Goal: Task Accomplishment & Management: Manage account settings

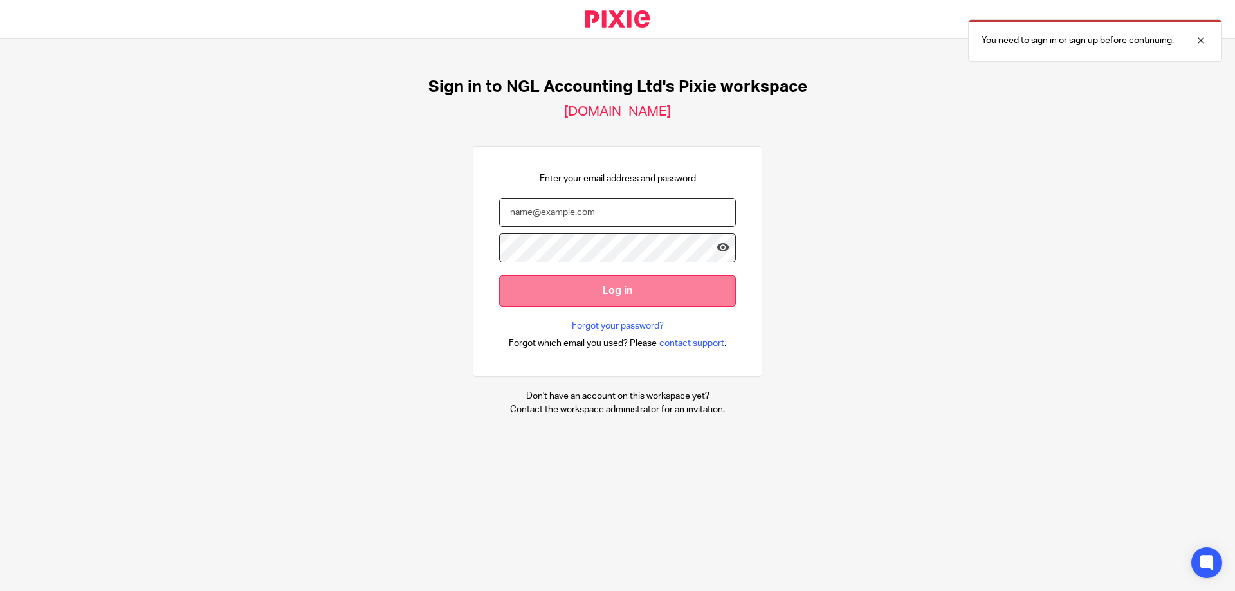
type input "[PERSON_NAME][EMAIL_ADDRESS][DOMAIN_NAME]"
click at [641, 289] on input "Log in" at bounding box center [617, 291] width 237 height 32
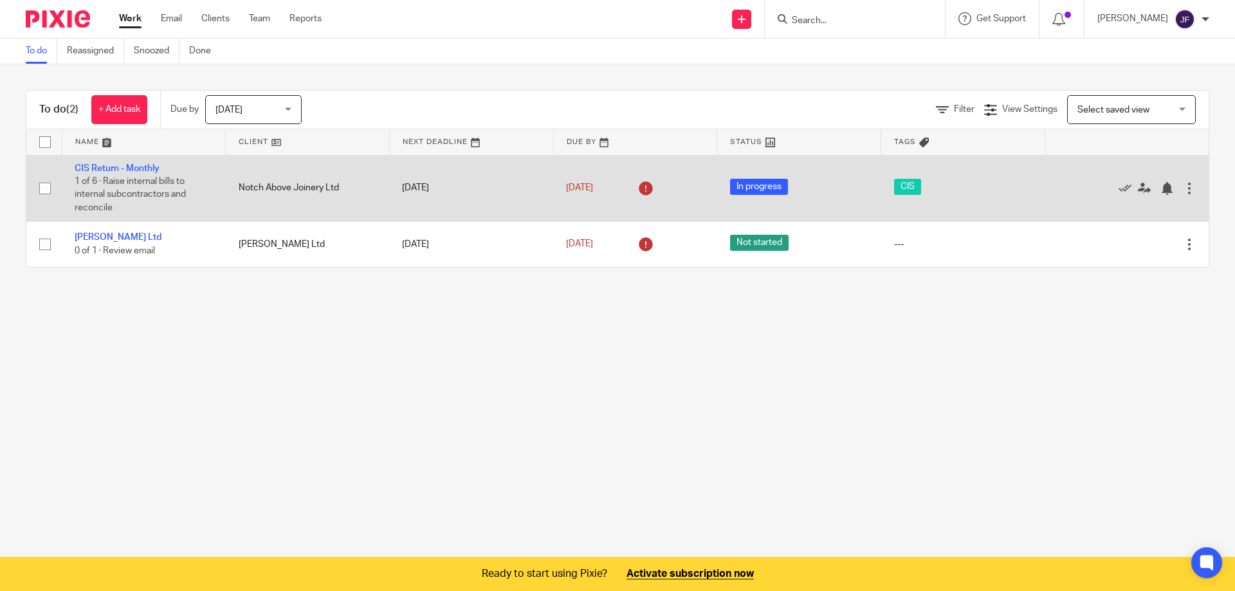
click at [441, 185] on td "[DATE]" at bounding box center [471, 188] width 164 height 66
click at [131, 167] on link "CIS Return - Monthly" at bounding box center [117, 168] width 85 height 9
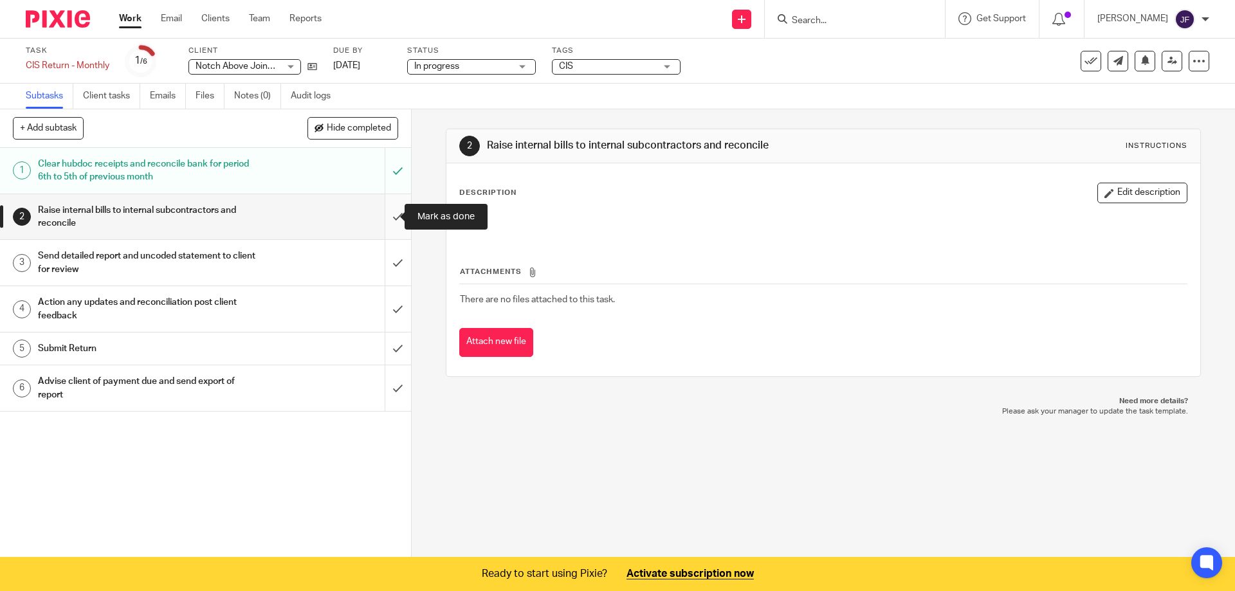
click at [386, 212] on input "submit" at bounding box center [205, 217] width 411 height 46
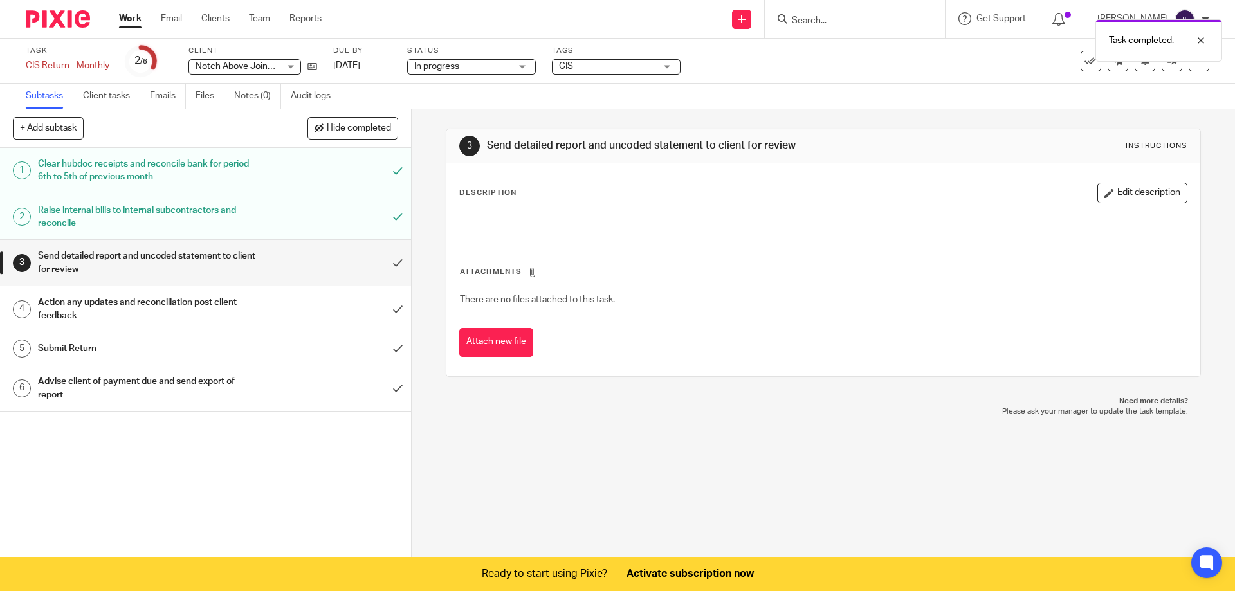
click at [385, 265] on input "submit" at bounding box center [205, 263] width 411 height 46
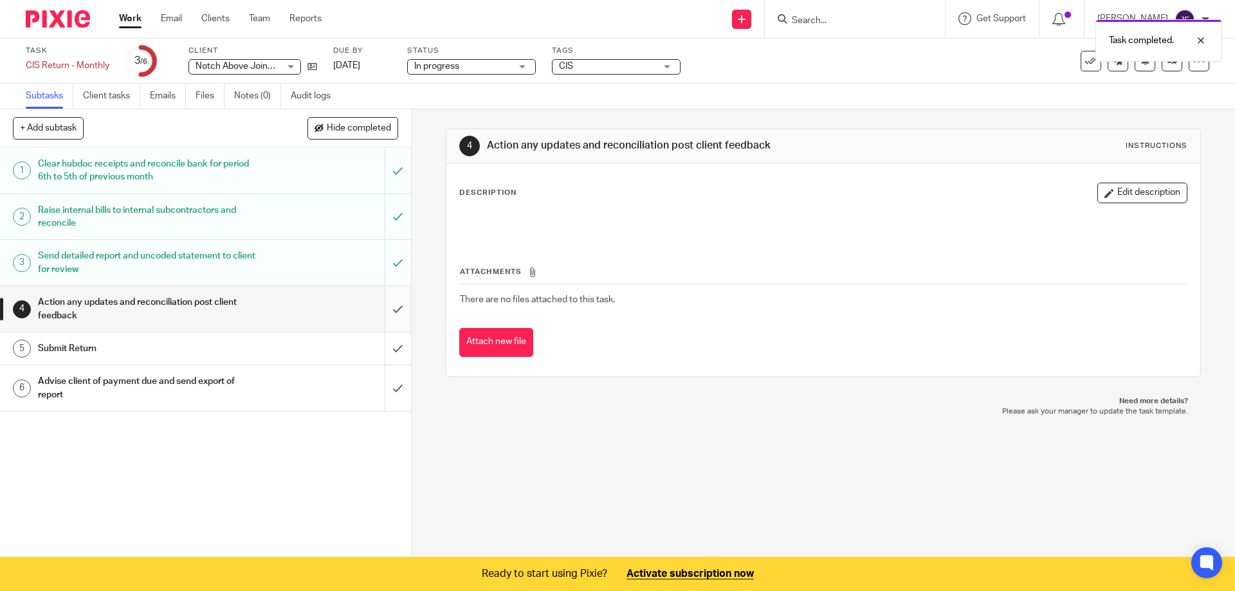
click at [387, 304] on input "submit" at bounding box center [205, 309] width 411 height 46
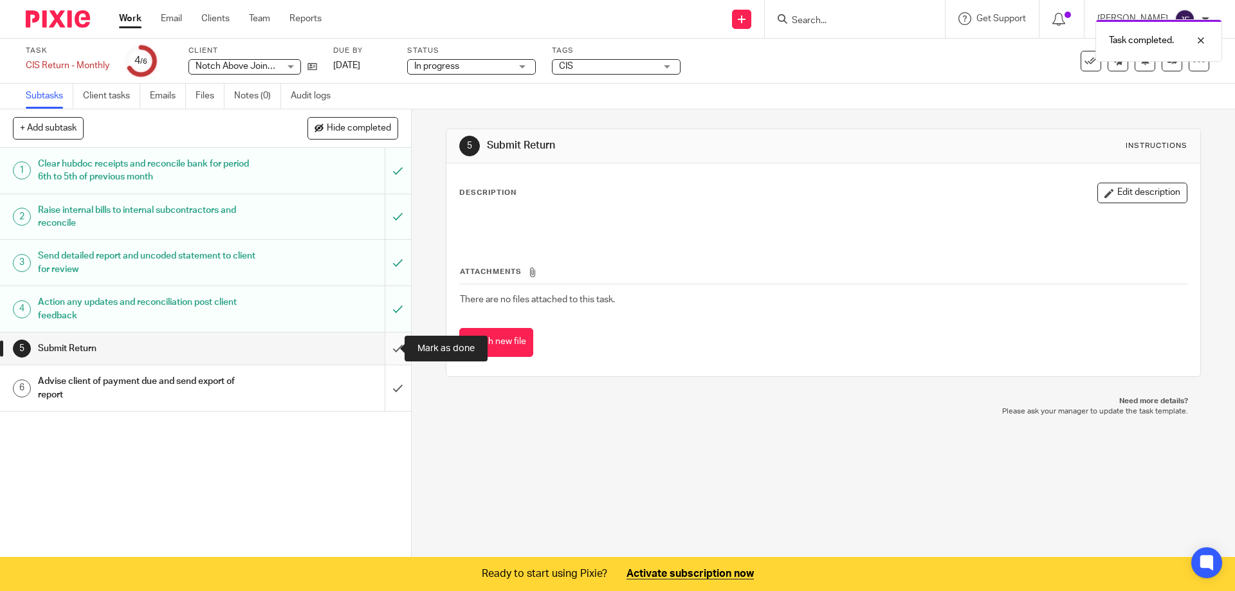
click at [382, 349] on input "submit" at bounding box center [205, 349] width 411 height 32
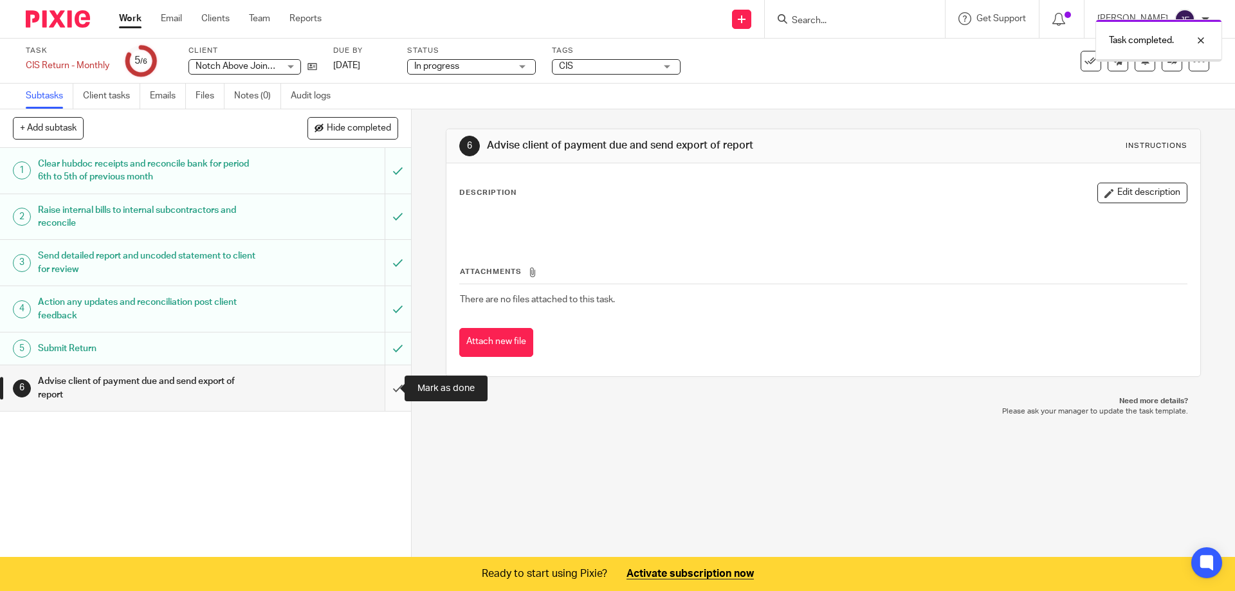
click at [383, 385] on input "submit" at bounding box center [205, 388] width 411 height 46
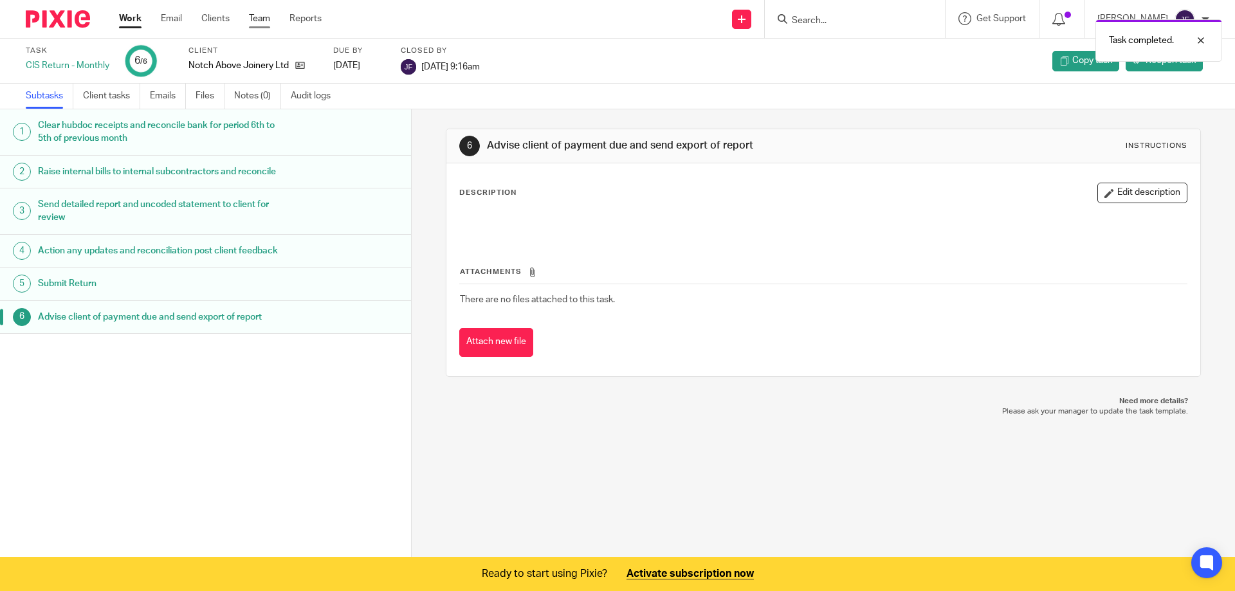
click at [261, 15] on link "Team" at bounding box center [259, 18] width 21 height 13
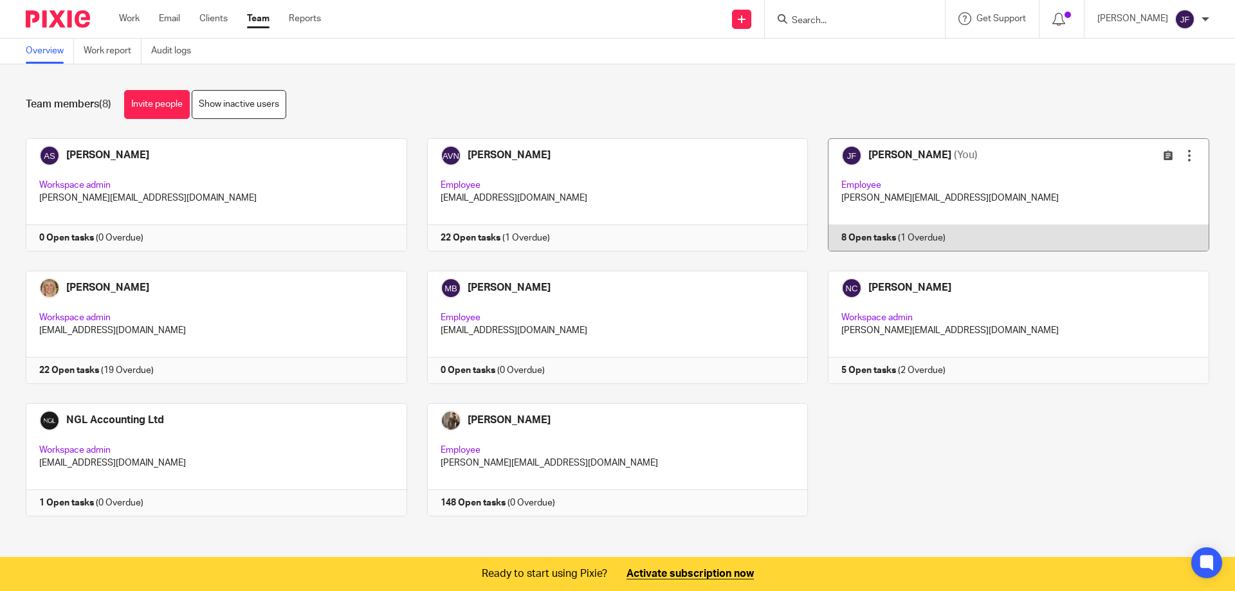
click at [845, 235] on link at bounding box center [1008, 194] width 401 height 113
